Goal: Information Seeking & Learning: Learn about a topic

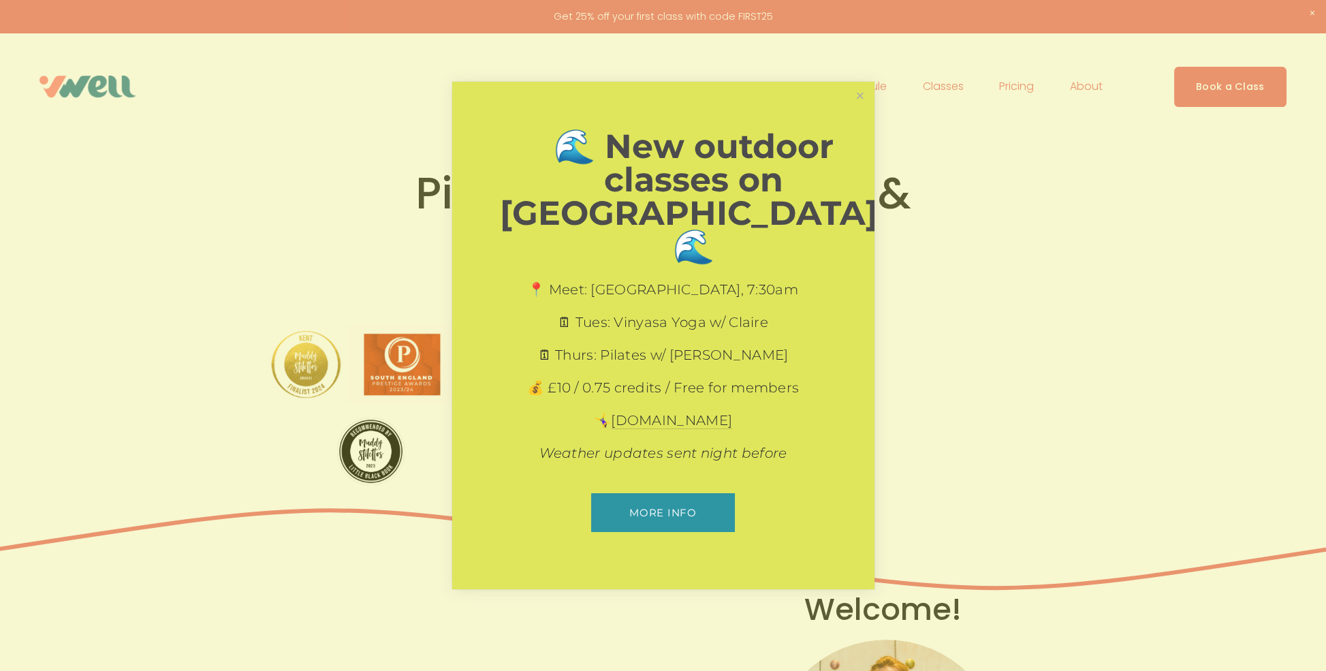
click at [866, 129] on div "🌊 New outdoor classes on [GEOGRAPHIC_DATA]! 🌊 📍 Meet: [GEOGRAPHIC_DATA], 7:30am…" at bounding box center [663, 335] width 422 height 507
click at [866, 108] on link "Close" at bounding box center [860, 96] width 24 height 24
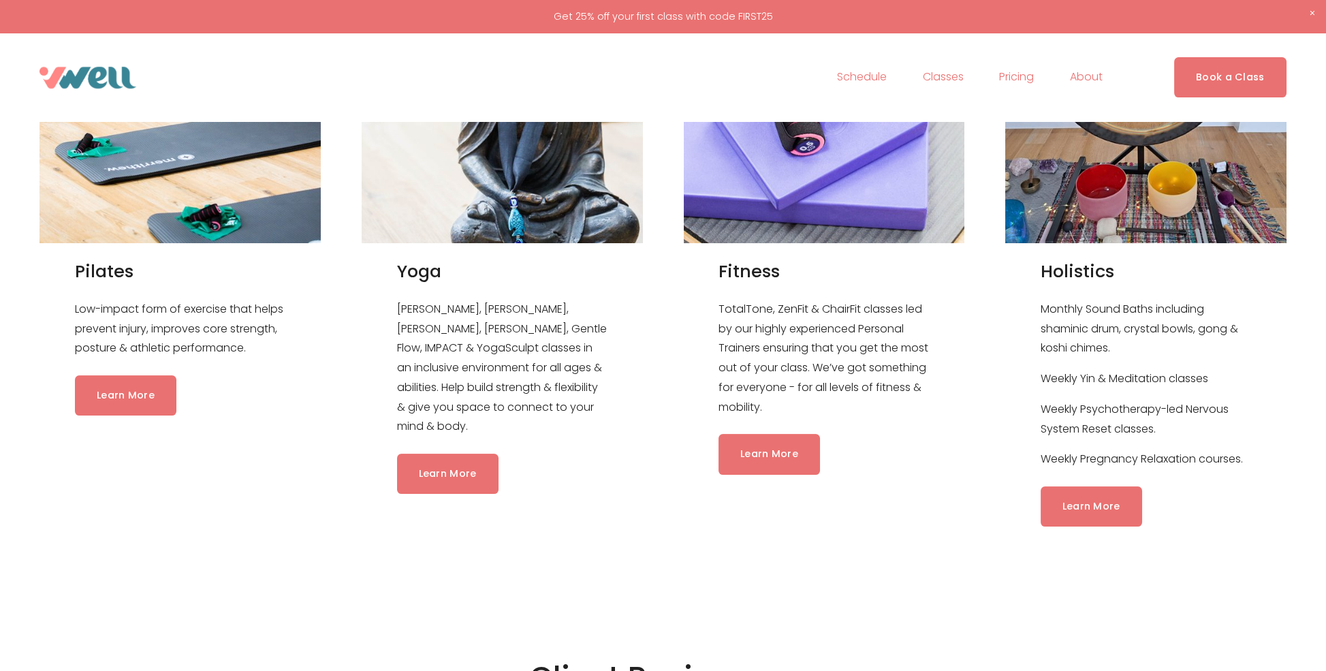
scroll to position [1430, 0]
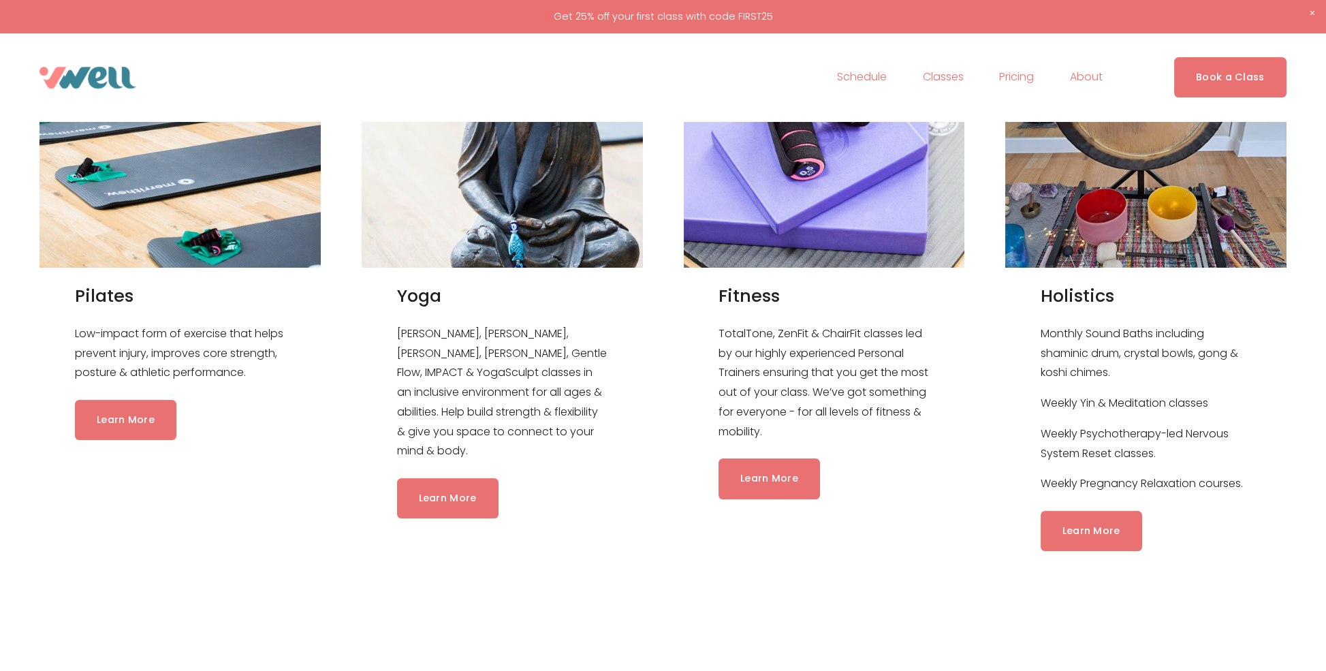
click at [798, 492] on link "Learn More" at bounding box center [768, 478] width 101 height 40
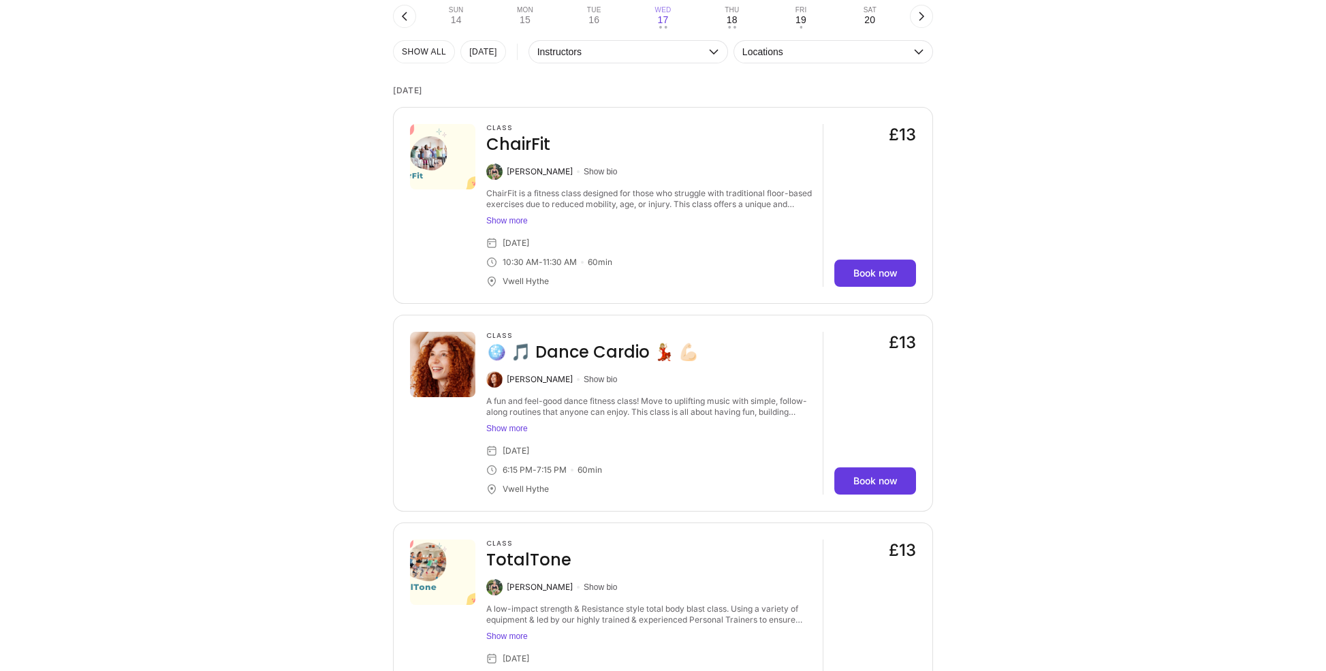
scroll to position [1226, 0]
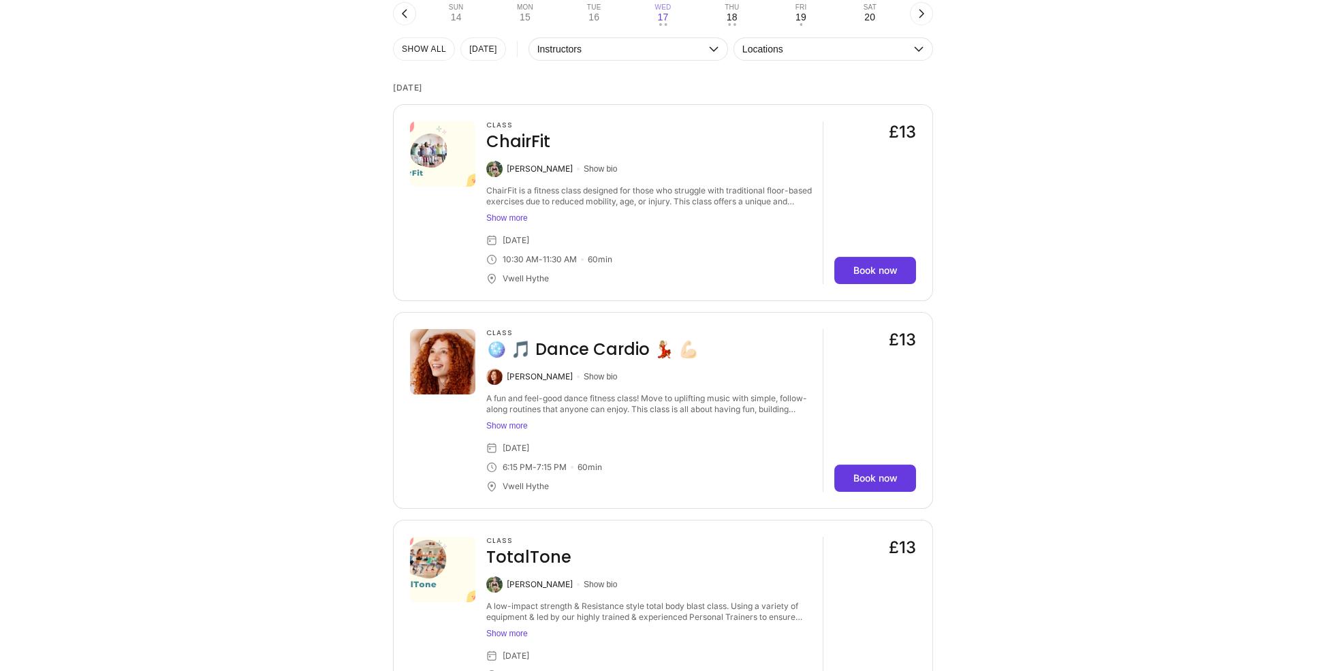
click at [519, 431] on button "Show more" at bounding box center [648, 425] width 325 height 11
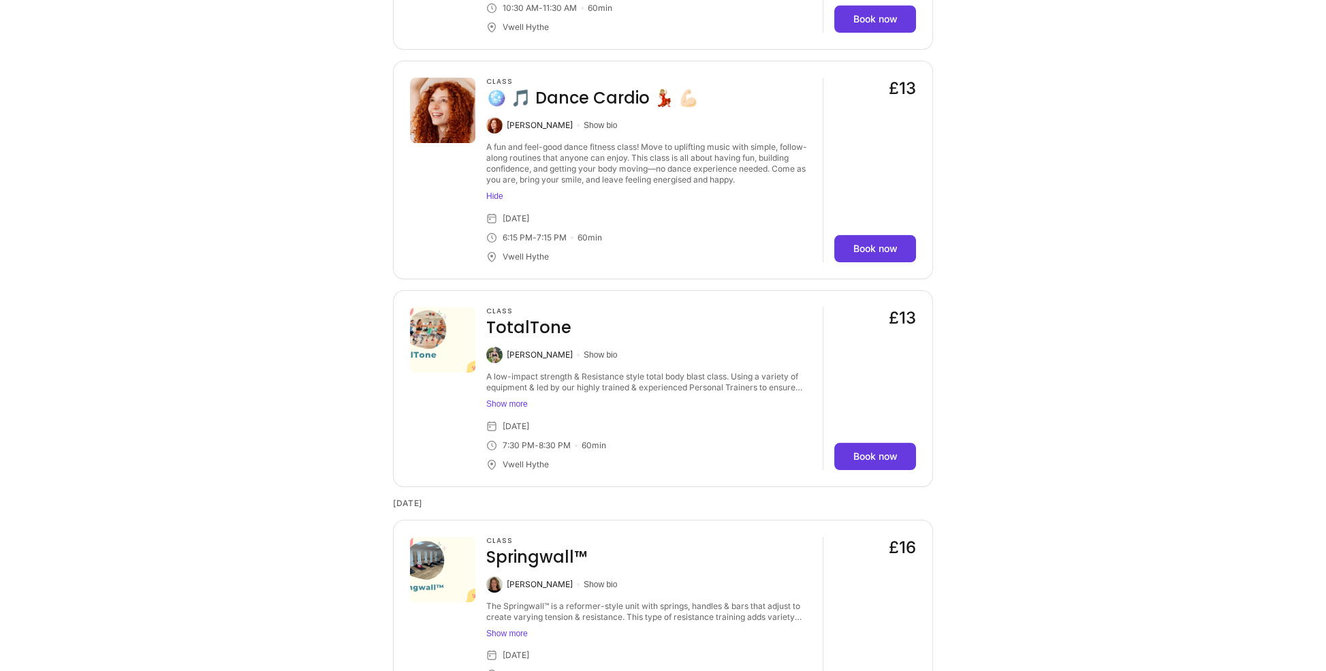
scroll to position [1498, 0]
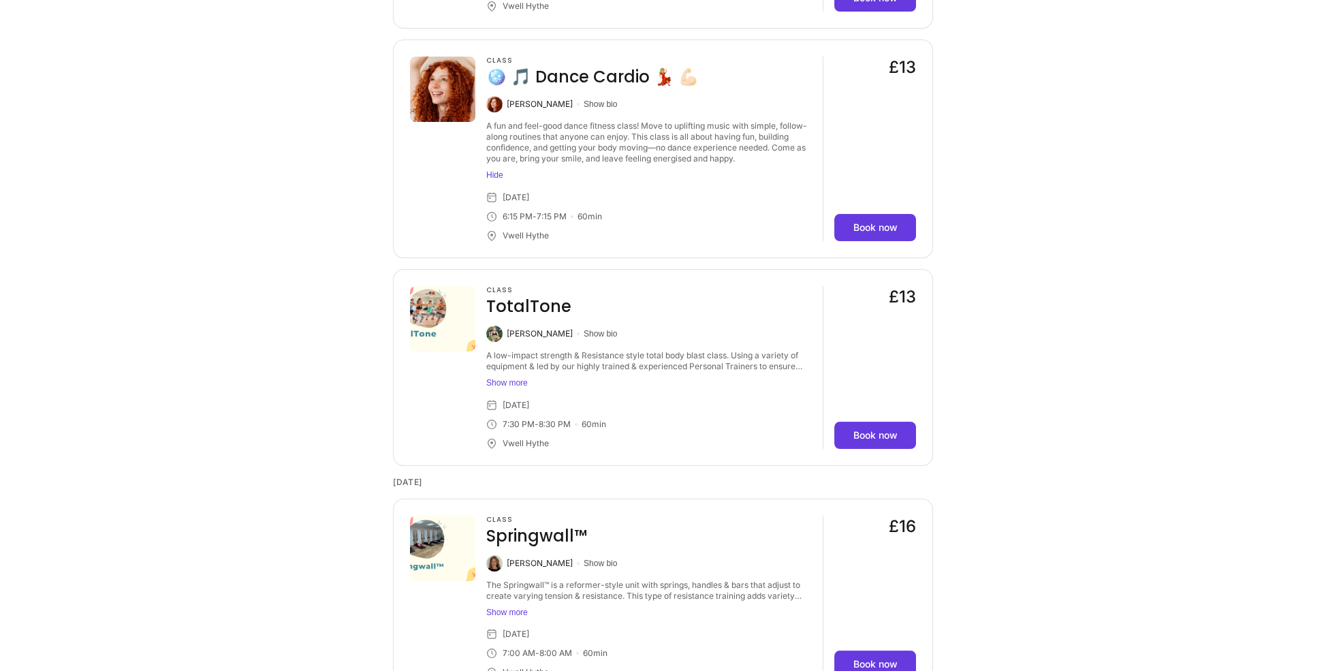
click at [508, 381] on button "Show more" at bounding box center [648, 382] width 325 height 11
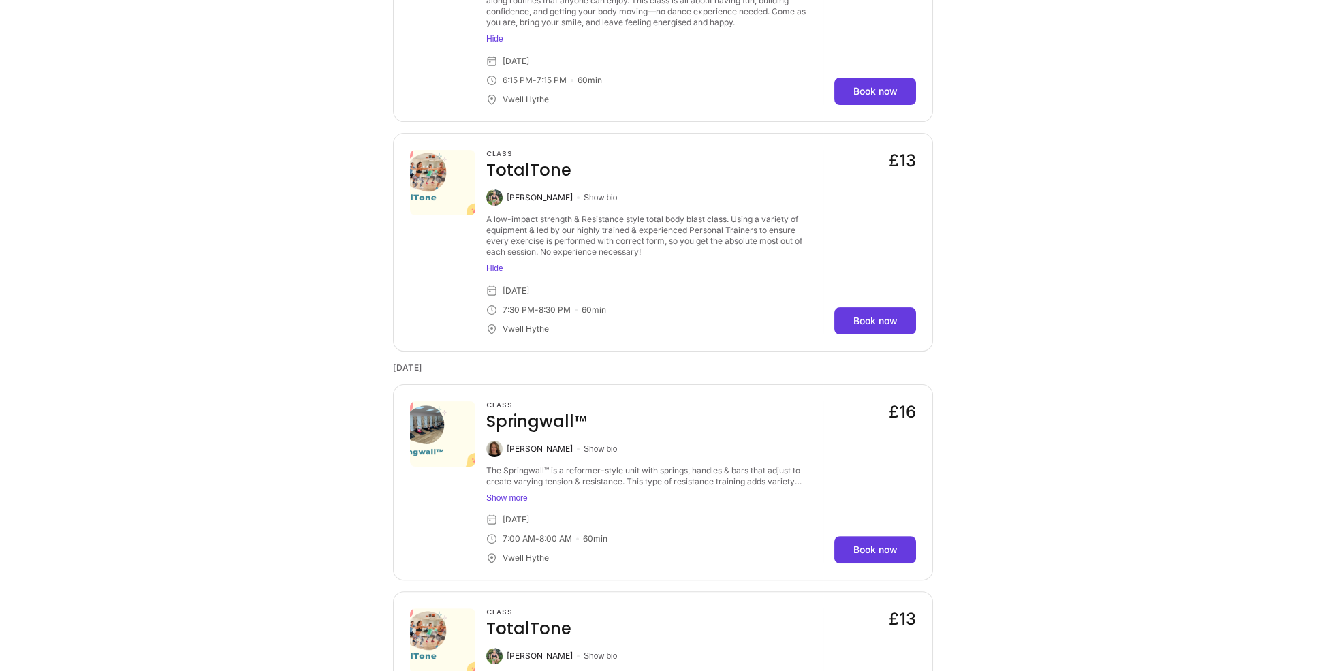
scroll to position [1702, 0]
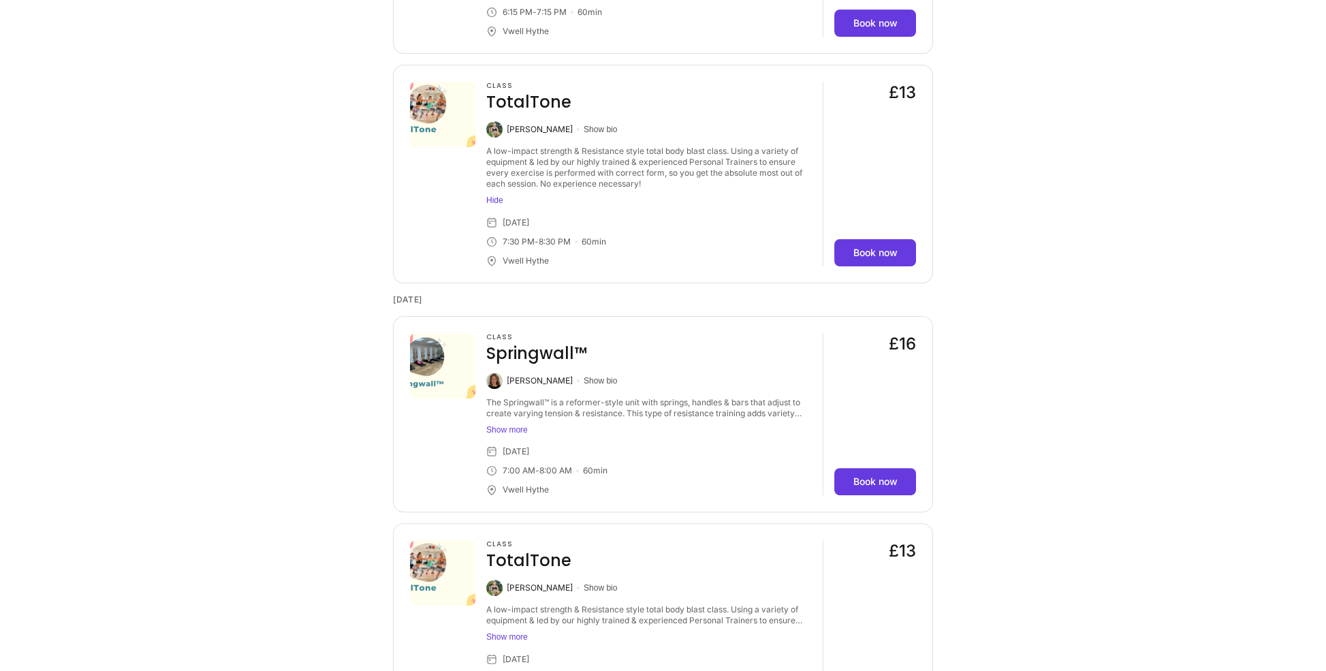
click at [426, 356] on img at bounding box center [442, 365] width 65 height 65
click at [523, 422] on div "The Springwall™ is a reformer-style unit with springs, handles & bars that adju…" at bounding box center [648, 418] width 325 height 42
click at [515, 427] on button "Show more" at bounding box center [648, 429] width 325 height 11
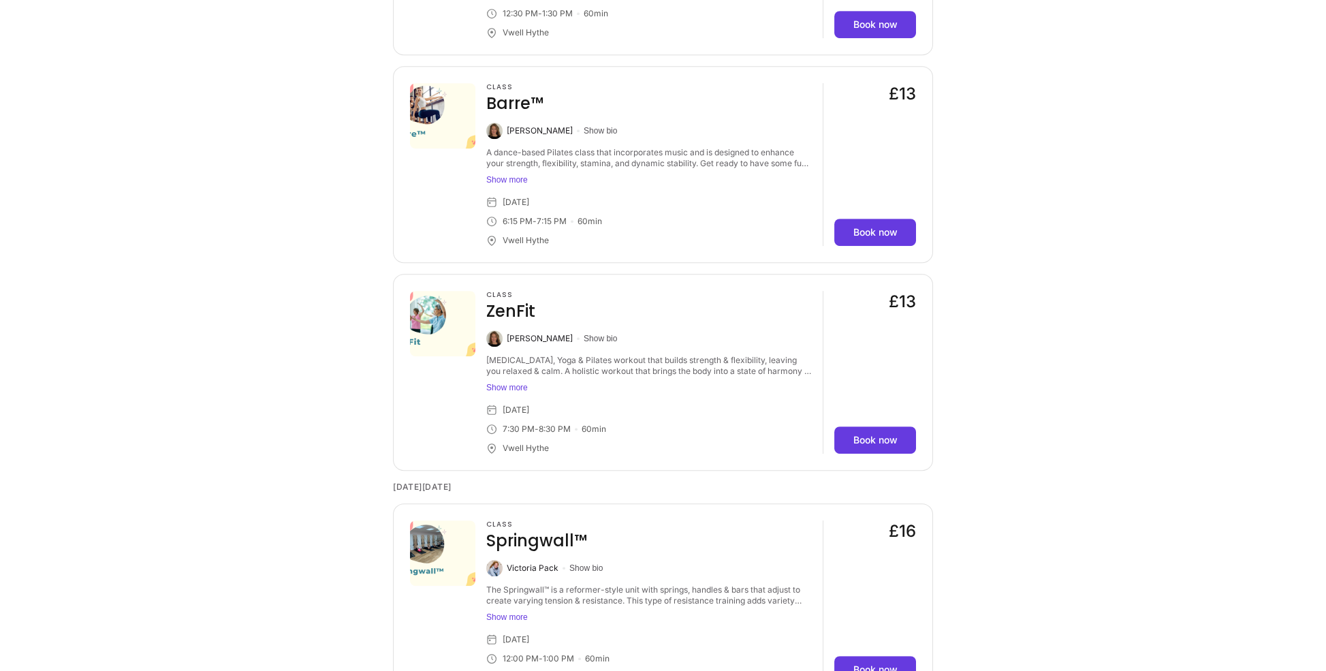
scroll to position [2451, 0]
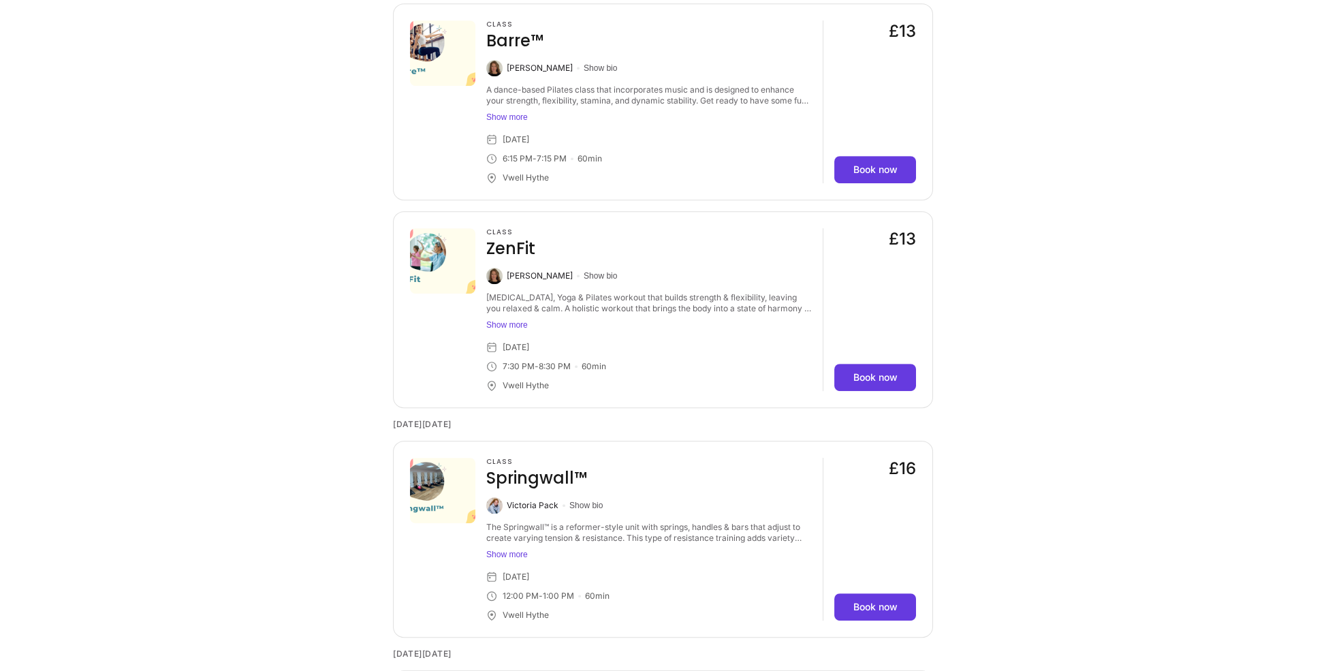
click at [526, 328] on button "Show more" at bounding box center [648, 324] width 325 height 11
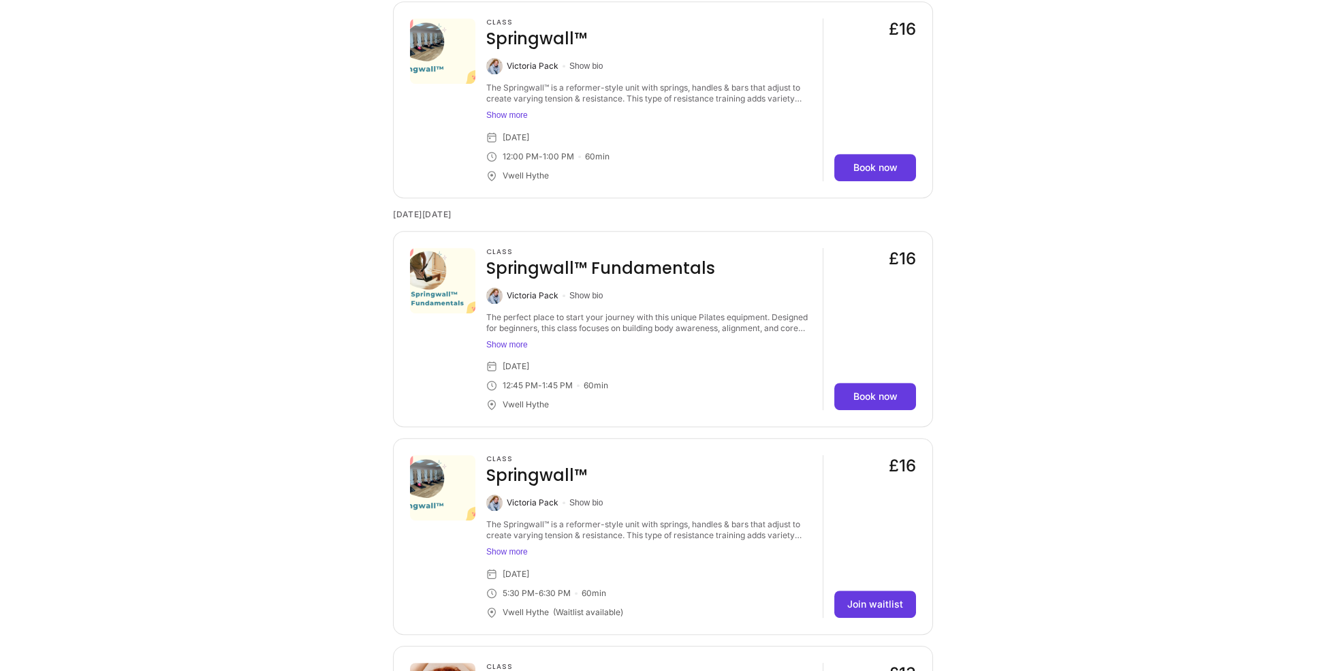
scroll to position [2928, 0]
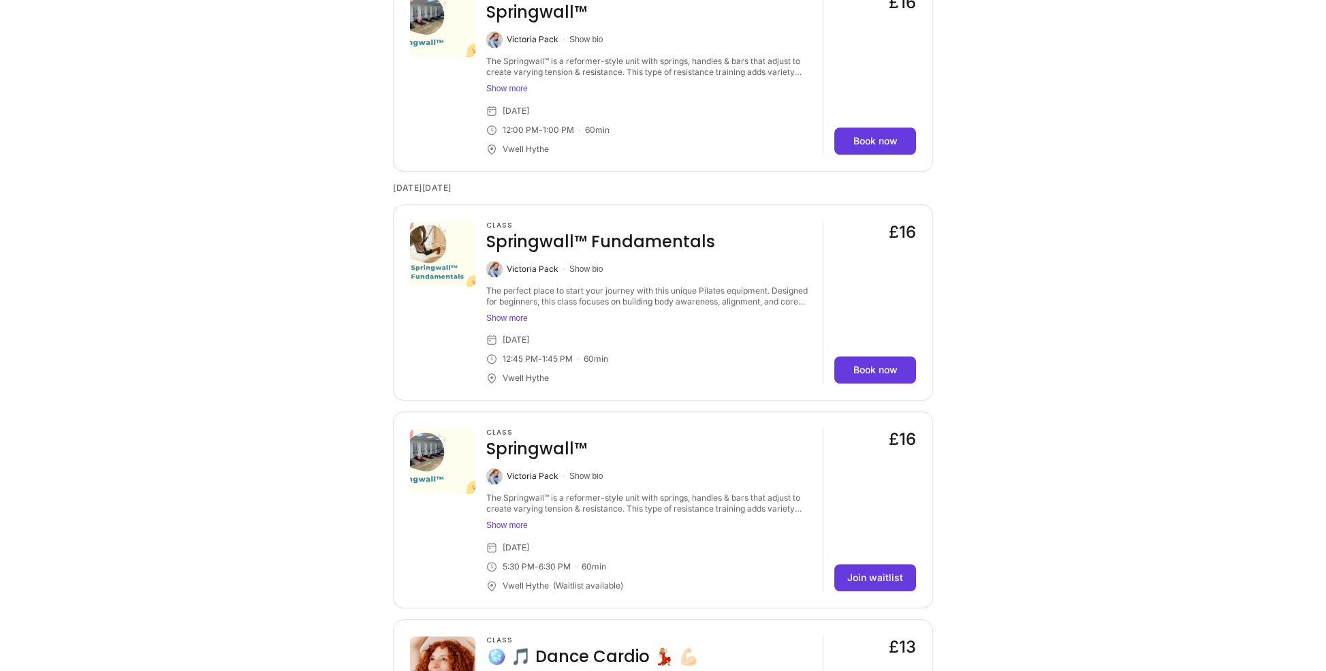
click at [524, 317] on button "Show more" at bounding box center [648, 318] width 325 height 11
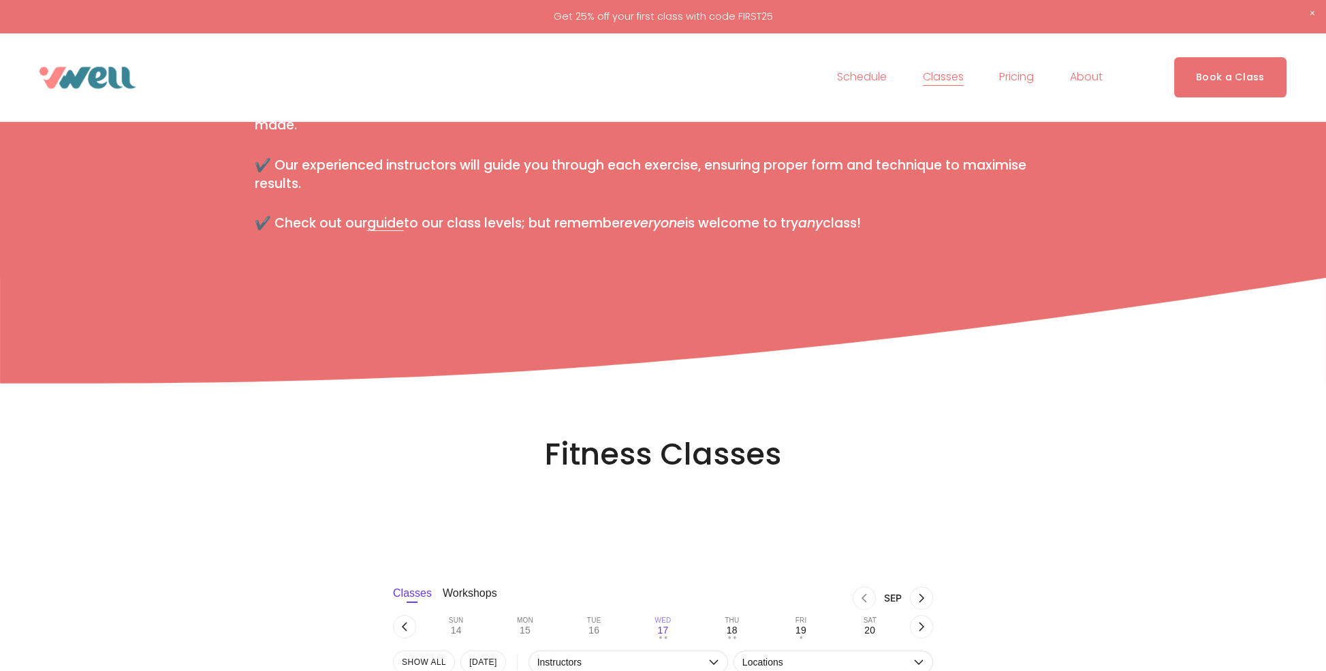
scroll to position [204, 0]
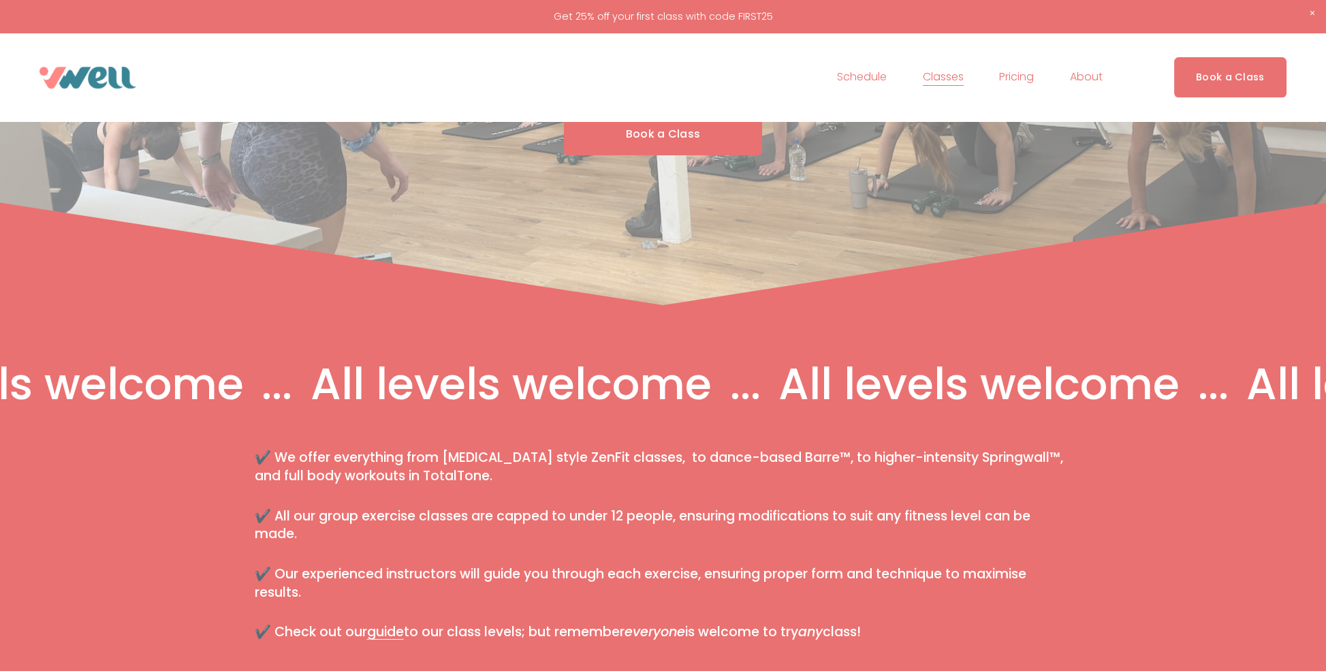
click at [867, 86] on link "Schedule" at bounding box center [862, 78] width 50 height 22
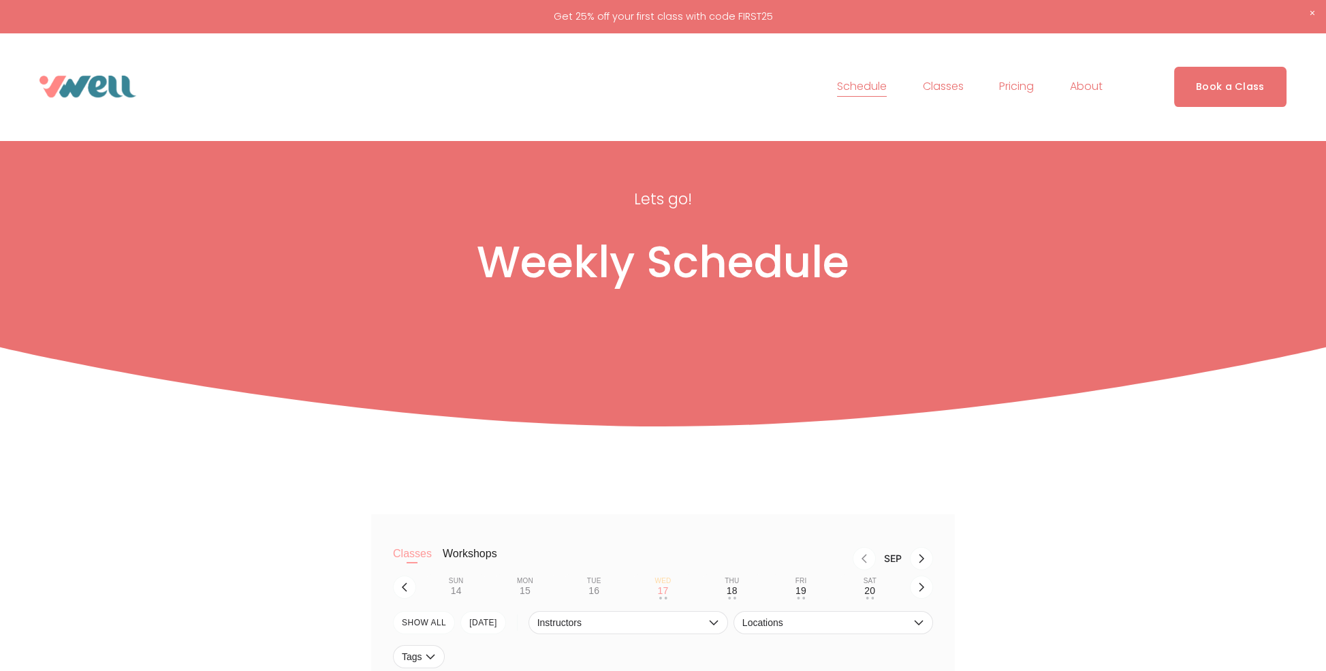
click at [1096, 82] on span "About" at bounding box center [1086, 87] width 33 height 20
click at [0, 0] on span "Class Levels" at bounding box center [0, 0] width 0 height 0
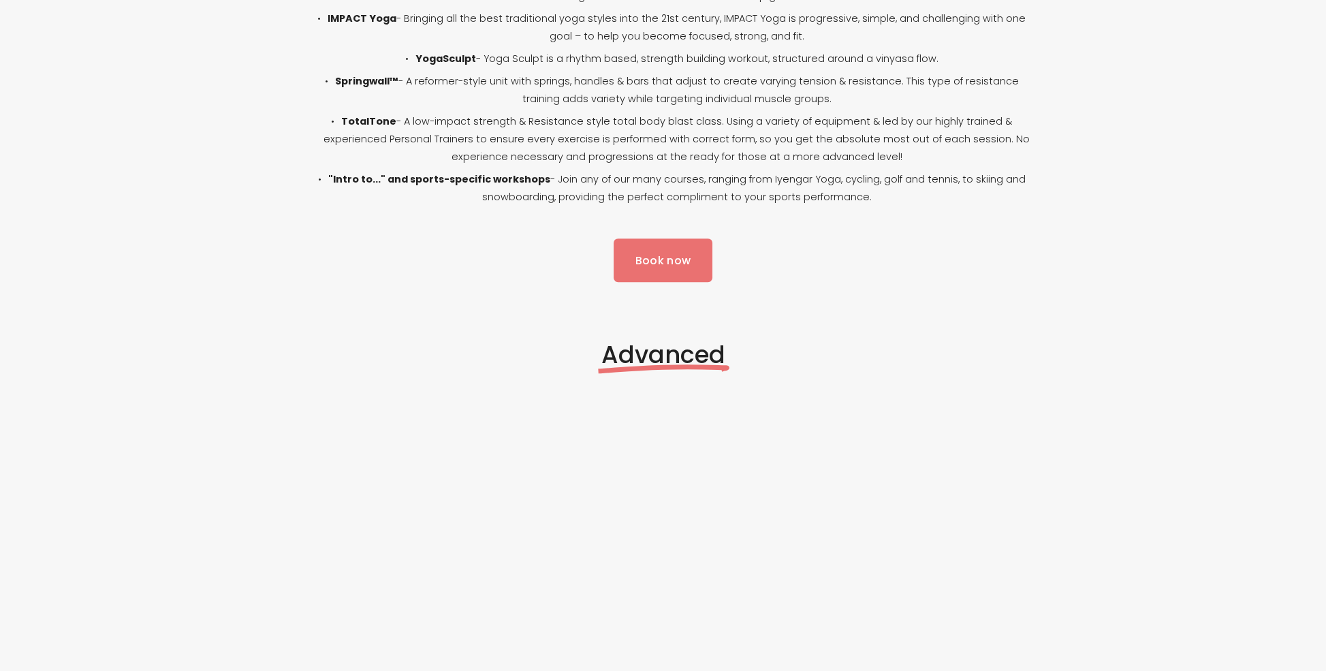
scroll to position [2451, 0]
